Goal: Navigation & Orientation: Find specific page/section

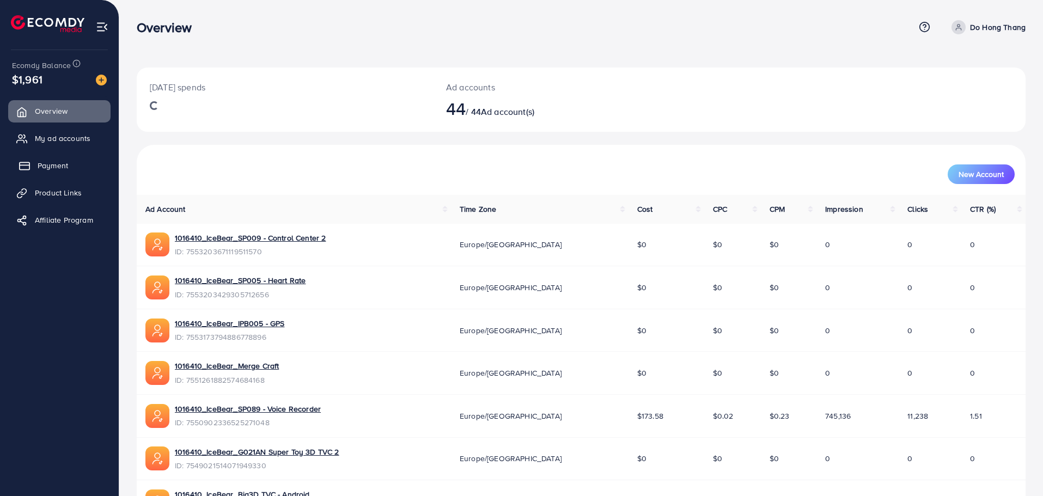
click at [55, 174] on link "Payment" at bounding box center [59, 166] width 102 height 22
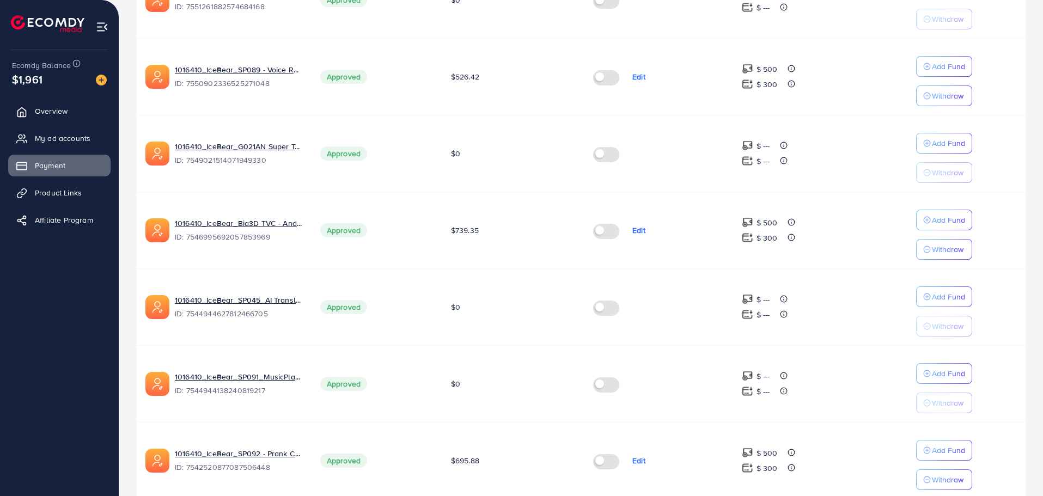
scroll to position [615, 0]
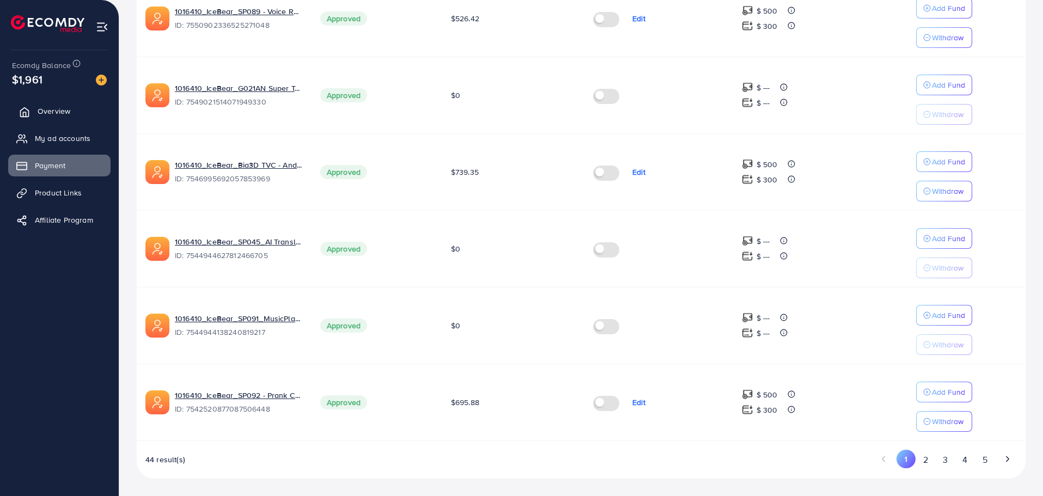
click at [40, 115] on span "Overview" at bounding box center [54, 111] width 33 height 11
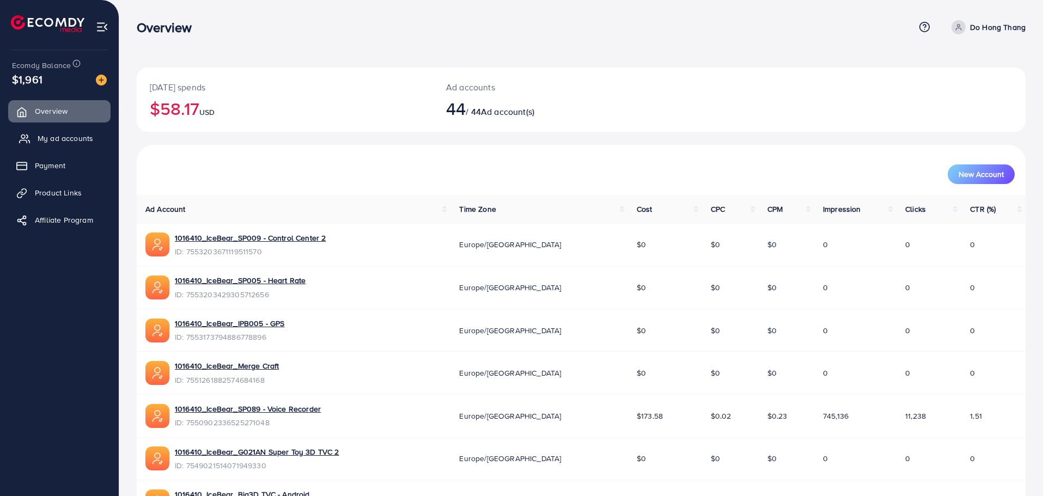
click at [53, 138] on span "My ad accounts" at bounding box center [66, 138] width 56 height 11
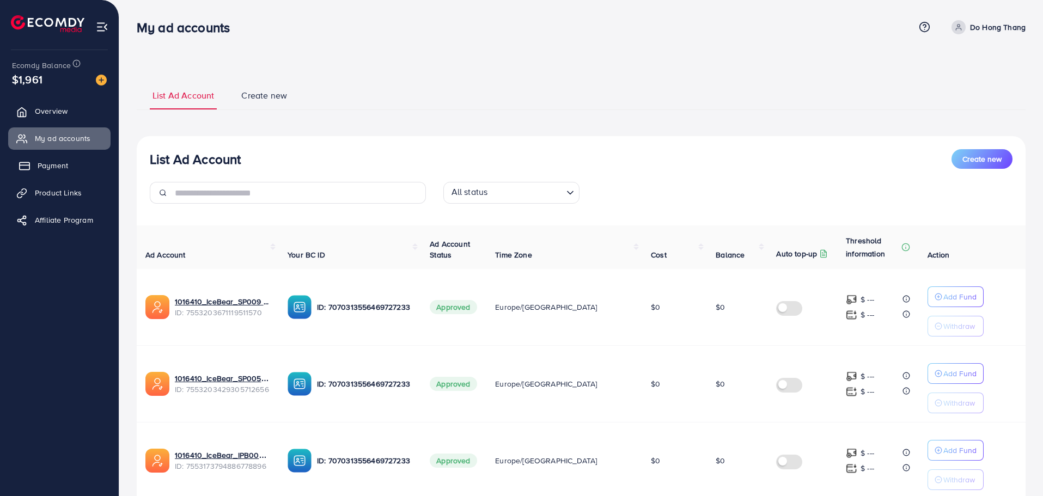
click at [44, 169] on span "Payment" at bounding box center [53, 165] width 31 height 11
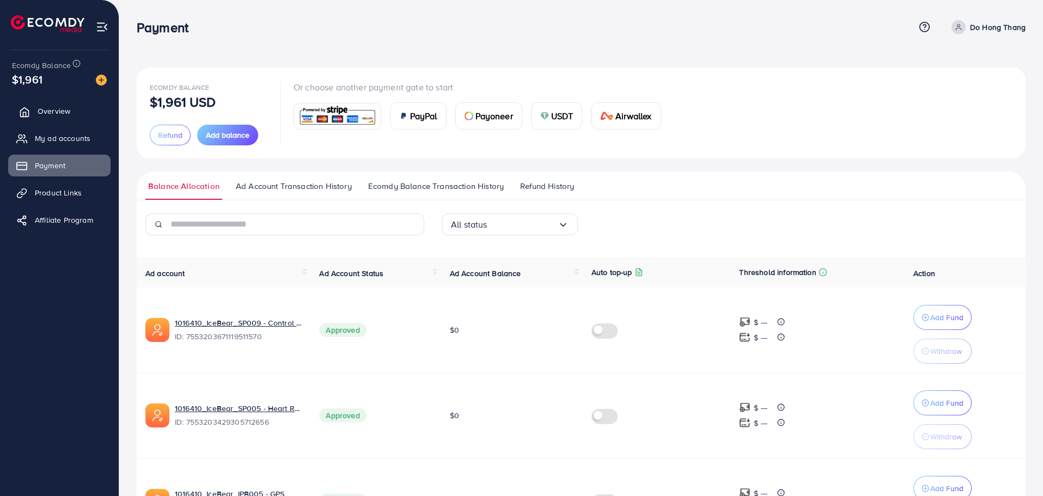
click at [40, 112] on span "Overview" at bounding box center [54, 111] width 33 height 11
